Goal: Task Accomplishment & Management: Use online tool/utility

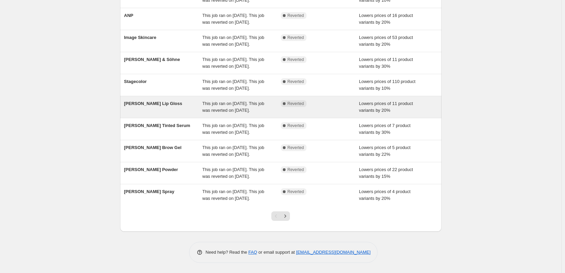
scroll to position [143, 0]
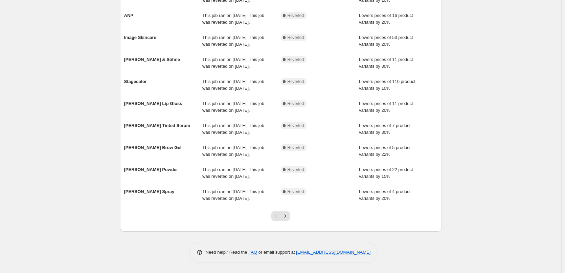
click at [291, 221] on div at bounding box center [280, 219] width 27 height 26
click at [288, 219] on button "Next" at bounding box center [284, 215] width 9 height 9
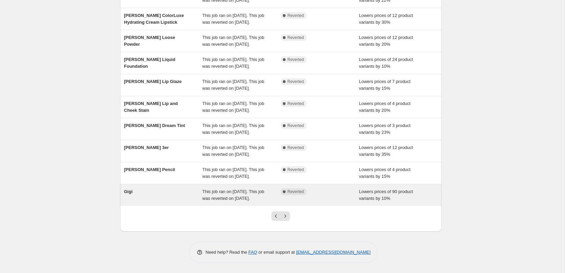
click at [147, 188] on div "Gigi" at bounding box center [163, 195] width 78 height 14
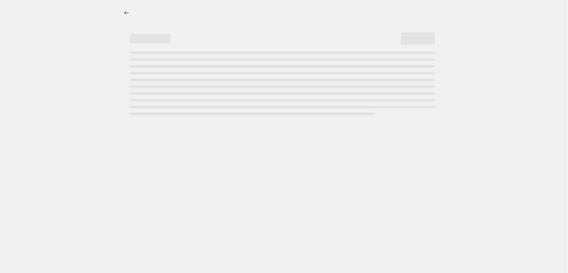
select select "percentage"
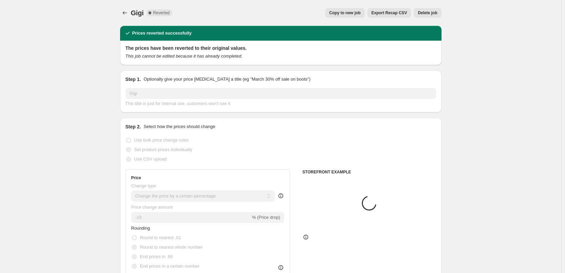
select select "vendor"
click at [342, 18] on div "Gigi. This page is ready Gigi Complete Reverted Copy to new job Export Recap CS…" at bounding box center [280, 13] width 321 height 26
click at [343, 13] on span "Copy to new job" at bounding box center [344, 12] width 31 height 5
select select "percentage"
select select "vendor"
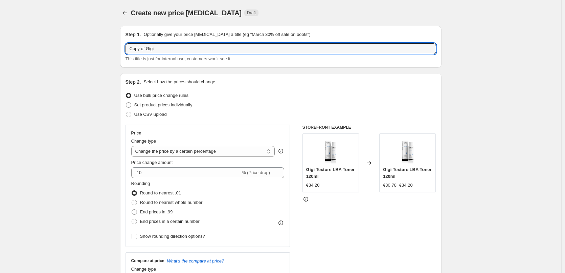
drag, startPoint x: 148, startPoint y: 49, endPoint x: 50, endPoint y: 47, distance: 98.1
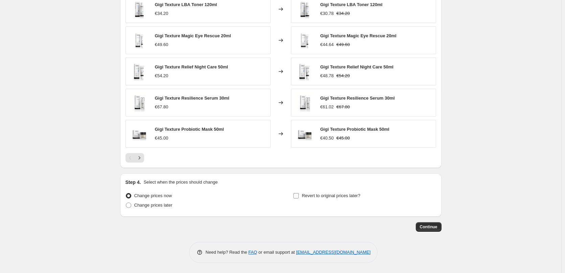
type input "Gigi"
click at [316, 194] on span "Revert to original prices later?" at bounding box center [331, 195] width 58 height 5
click at [299, 194] on input "Revert to original prices later?" at bounding box center [295, 195] width 5 height 5
checkbox input "true"
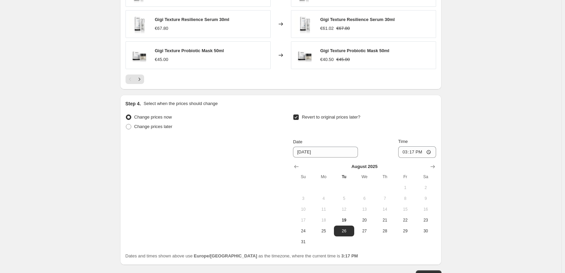
scroll to position [606, 0]
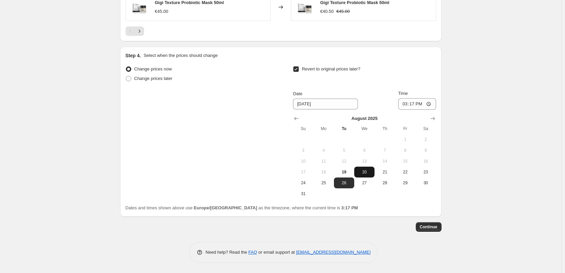
click at [366, 175] on button "20" at bounding box center [364, 171] width 20 height 11
type input "8/20/2025"
click at [405, 102] on input "15:17" at bounding box center [417, 103] width 38 height 11
type input "03:00"
click at [433, 228] on span "Continue" at bounding box center [429, 226] width 18 height 5
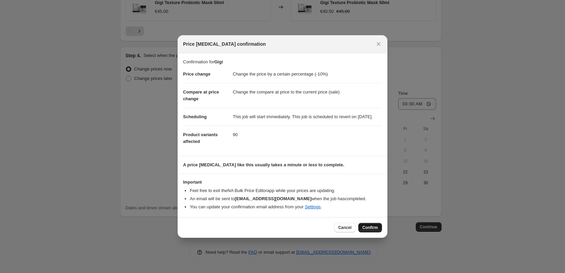
click at [374, 232] on button "Confirm" at bounding box center [370, 226] width 24 height 9
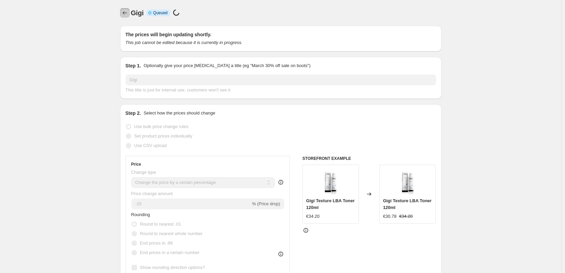
click at [125, 11] on icon "Price change jobs" at bounding box center [124, 12] width 7 height 7
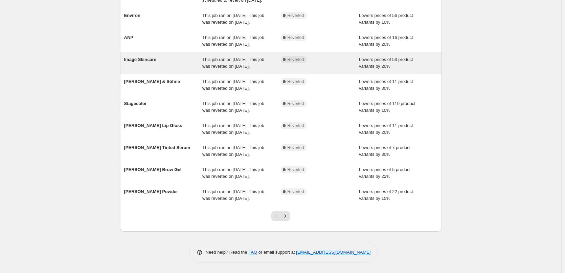
scroll to position [143, 0]
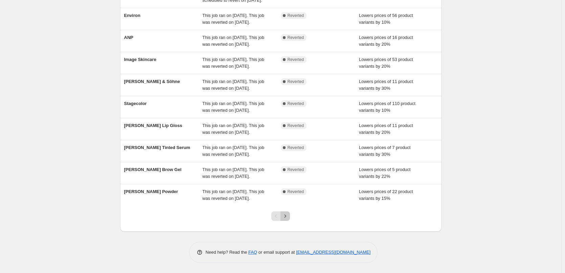
click at [288, 217] on icon "Next" at bounding box center [285, 215] width 7 height 7
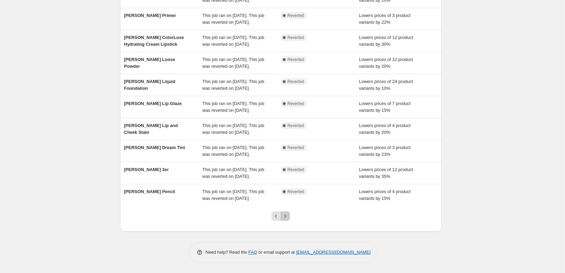
click at [287, 217] on icon "Next" at bounding box center [285, 215] width 7 height 7
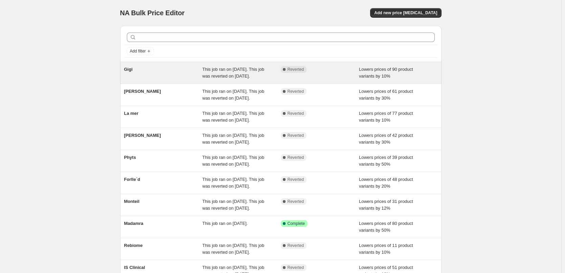
click at [135, 67] on div "Gigi" at bounding box center [163, 73] width 78 height 14
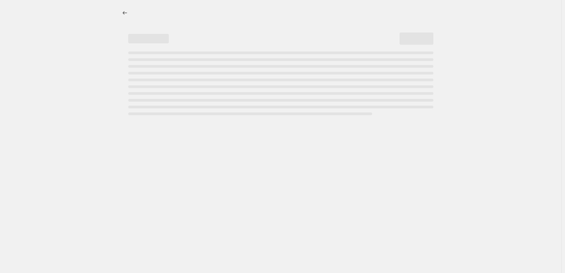
select select "percentage"
select select "vendor"
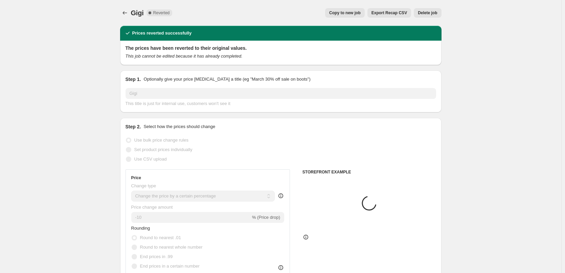
click at [428, 14] on span "Delete job" at bounding box center [427, 12] width 19 height 5
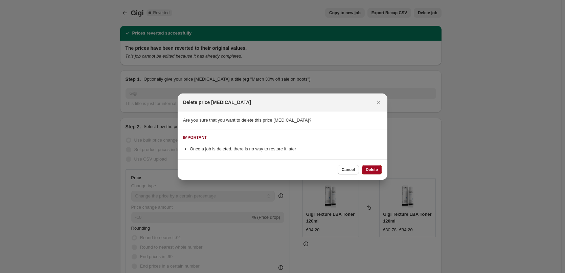
click at [363, 168] on button "Delete" at bounding box center [371, 169] width 20 height 9
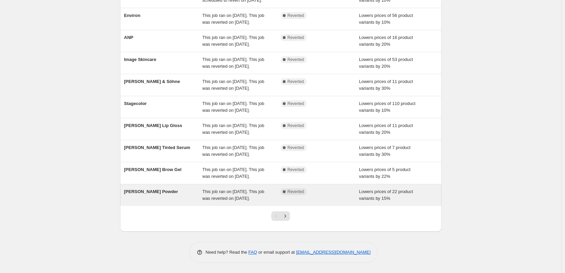
scroll to position [143, 0]
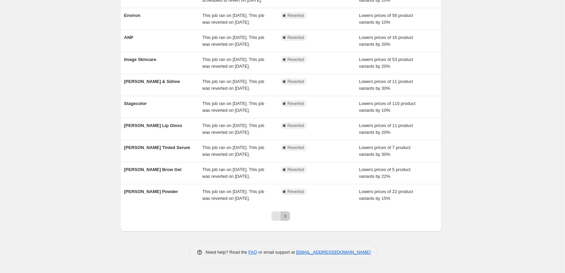
click at [288, 218] on icon "Next" at bounding box center [285, 215] width 7 height 7
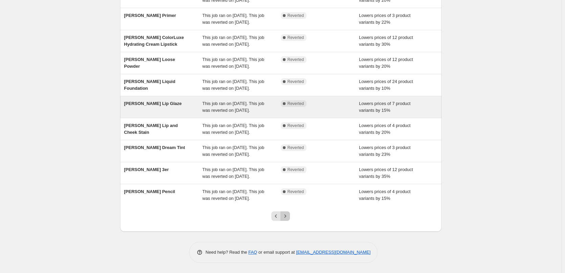
click at [288, 218] on icon "Next" at bounding box center [285, 215] width 7 height 7
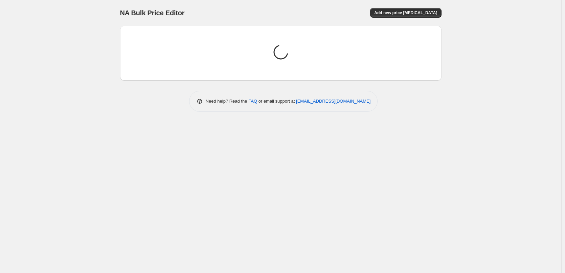
scroll to position [0, 0]
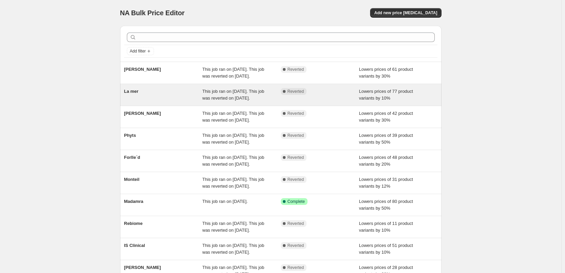
click at [129, 101] on div "La mer" at bounding box center [163, 95] width 78 height 14
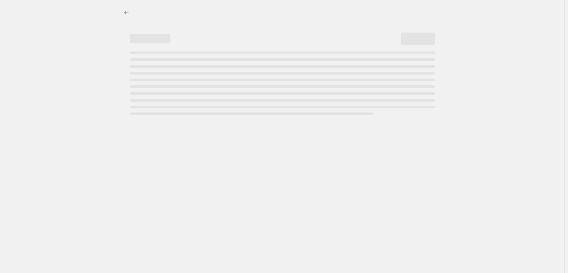
select select "percentage"
select select "vendor"
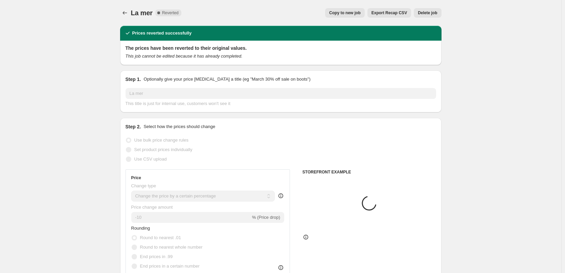
click at [355, 15] on span "Copy to new job" at bounding box center [344, 12] width 31 height 5
select select "percentage"
select select "vendor"
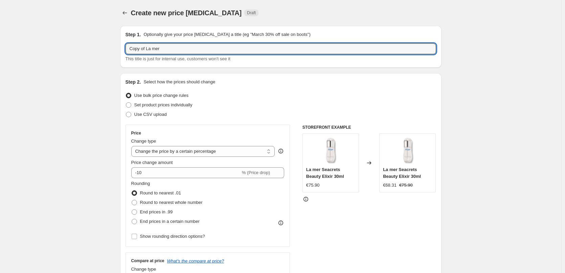
drag, startPoint x: 147, startPoint y: 50, endPoint x: 105, endPoint y: 50, distance: 42.3
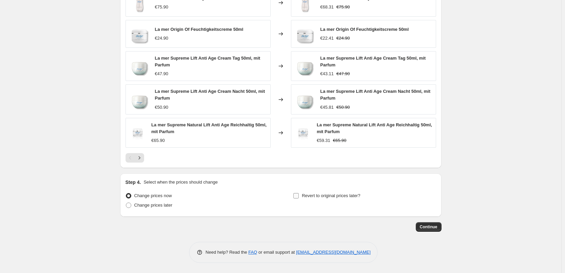
type input "La mer"
click at [338, 195] on span "Revert to original prices later?" at bounding box center [331, 195] width 58 height 5
click at [299, 195] on input "Revert to original prices later?" at bounding box center [295, 195] width 5 height 5
checkbox input "true"
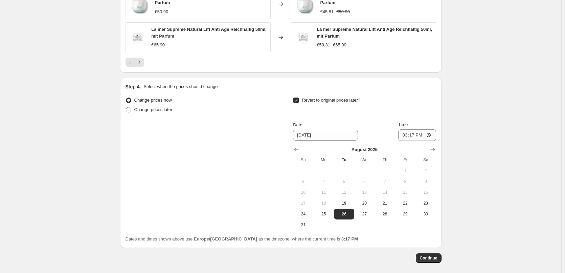
scroll to position [613, 0]
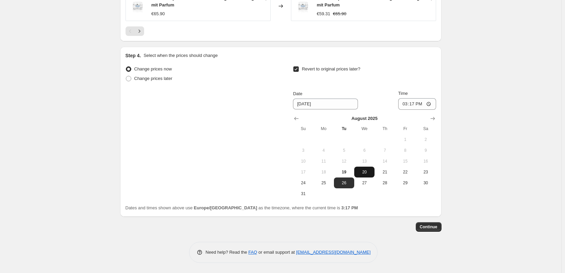
click at [371, 174] on span "20" at bounding box center [364, 171] width 15 height 5
type input "8/20/2025"
click at [404, 103] on input "15:17" at bounding box center [417, 103] width 38 height 11
type input "03:00"
click at [436, 230] on button "Continue" at bounding box center [429, 226] width 26 height 9
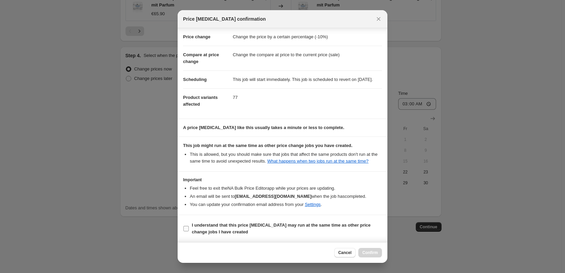
scroll to position [19, 0]
click at [215, 222] on b "I understand that this price change job may run at the same time as other price…" at bounding box center [281, 228] width 179 height 12
click at [189, 226] on input "I understand that this price change job may run at the same time as other price…" at bounding box center [185, 228] width 5 height 5
checkbox input "true"
click at [362, 251] on button "Confirm" at bounding box center [370, 251] width 24 height 9
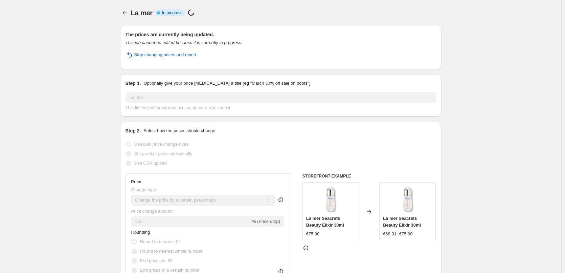
click at [130, 18] on div "La mer. This page is ready La mer Info Partially complete In progress Price cha…" at bounding box center [280, 13] width 321 height 26
click at [127, 14] on icon "Price change jobs" at bounding box center [124, 12] width 7 height 7
